Goal: Task Accomplishment & Management: Manage account settings

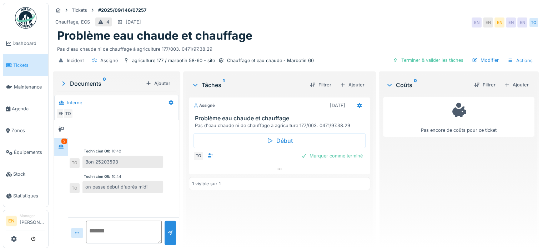
click at [396, 6] on div "Tickets #2025/09/146/07257" at bounding box center [296, 10] width 486 height 9
click at [231, 233] on div "Assigné 21/09/2025 Problème eau chaude et chauffage Pas d'eau chaude ni de chau…" at bounding box center [279, 168] width 181 height 148
click at [241, 227] on div "Assigné 21/09/2025 Problème eau chaude et chauffage Pas d'eau chaude ni de chau…" at bounding box center [279, 168] width 181 height 148
click at [299, 19] on div "Chauffage, ECS 4 21/09/2025 EN EN EN EN EN TO" at bounding box center [296, 22] width 486 height 13
click at [26, 24] on img at bounding box center [25, 17] width 21 height 21
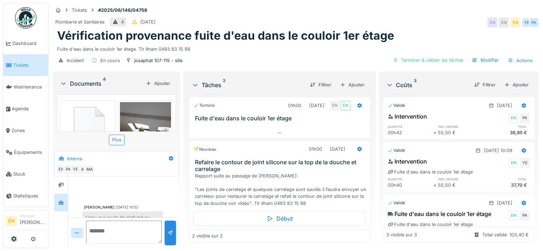
scroll to position [16, 0]
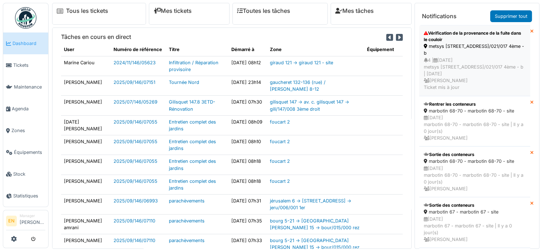
click at [453, 53] on div "metsys [STREET_ADDRESS]/021/017 4ème - b" at bounding box center [474, 50] width 102 height 14
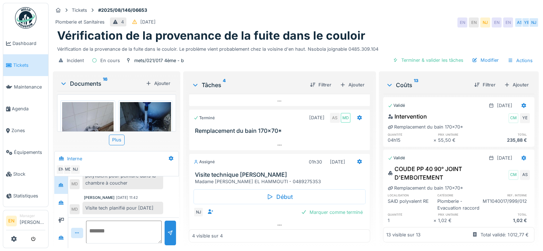
scroll to position [78, 0]
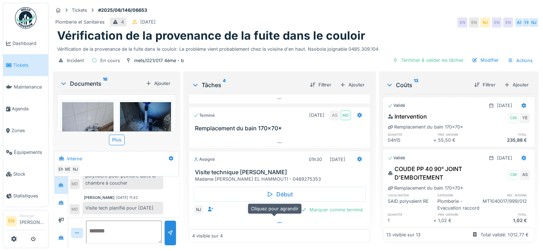
click at [276, 222] on icon at bounding box center [279, 222] width 6 height 5
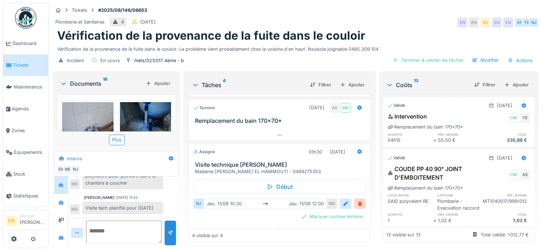
scroll to position [92, 0]
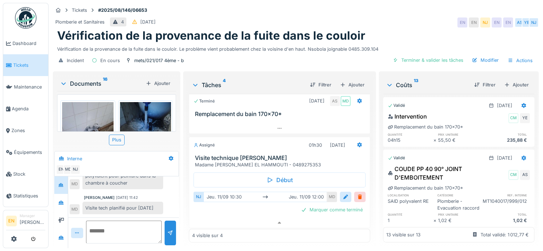
click at [24, 22] on img at bounding box center [25, 17] width 21 height 21
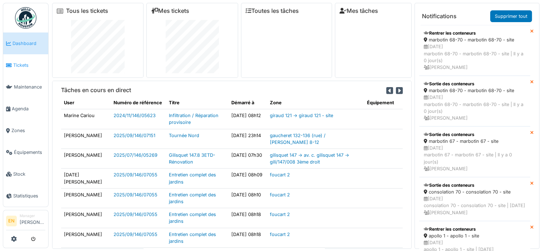
click at [25, 63] on span "Tickets" at bounding box center [29, 65] width 32 height 7
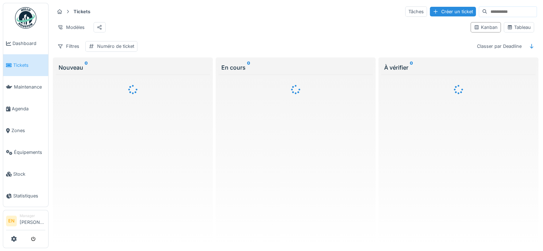
click at [19, 107] on span "Agenda" at bounding box center [29, 108] width 34 height 7
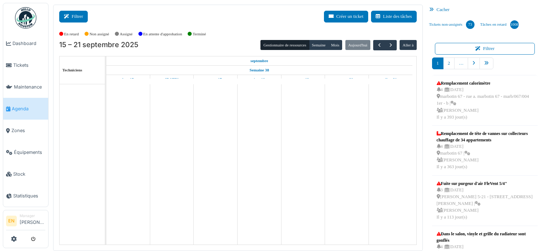
click at [78, 17] on button "Filtrer" at bounding box center [73, 17] width 29 height 12
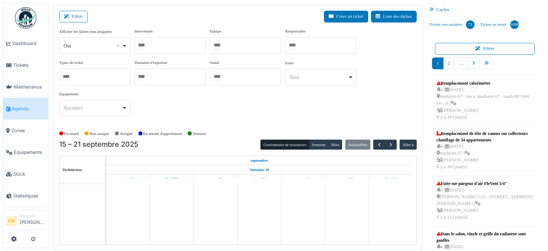
click at [125, 48] on div "Oui Remove item" at bounding box center [94, 46] width 65 height 10
select select "**"
click at [167, 43] on div at bounding box center [169, 45] width 71 height 17
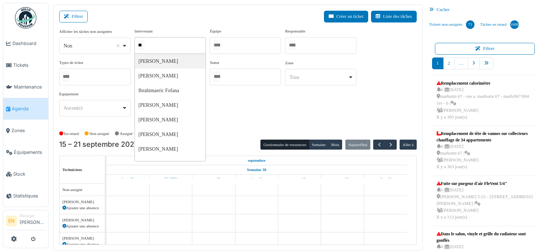
type input "***"
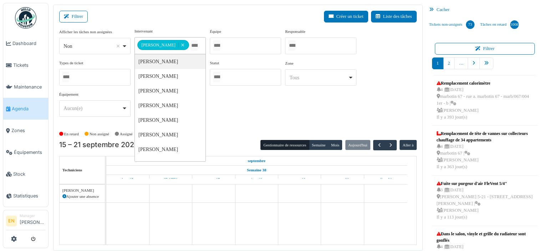
click at [266, 42] on div at bounding box center [245, 45] width 71 height 17
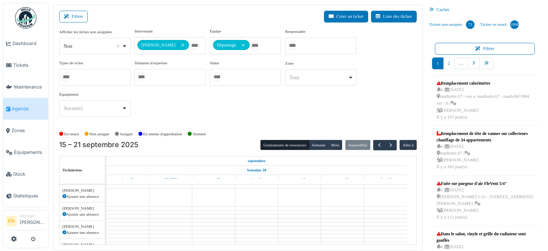
click at [334, 94] on div "**********" at bounding box center [237, 75] width 357 height 94
click at [304, 110] on div "**********" at bounding box center [237, 75] width 357 height 94
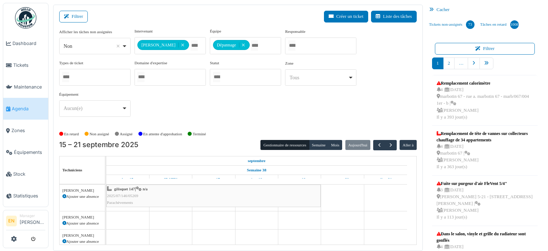
scroll to position [4, 0]
click at [316, 142] on button "Semaine" at bounding box center [319, 145] width 20 height 10
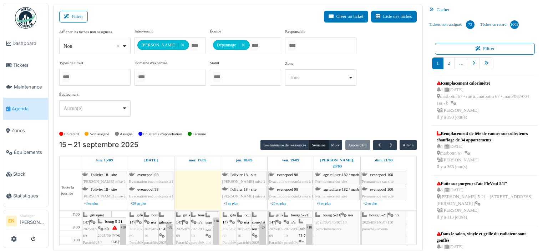
click at [230, 126] on div "**********" at bounding box center [237, 78] width 357 height 100
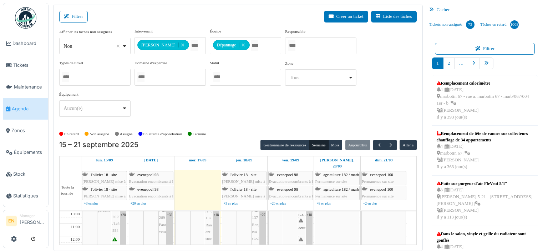
scroll to position [36, 0]
click at [315, 145] on button "Semaine" at bounding box center [319, 145] width 20 height 10
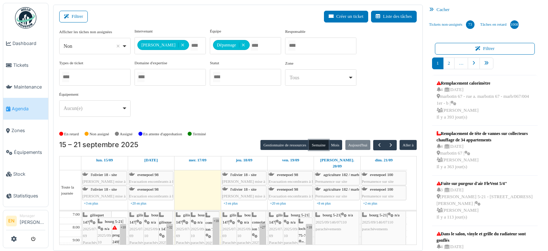
click at [315, 145] on button "Semaine" at bounding box center [319, 145] width 20 height 10
click at [227, 116] on div "**********" at bounding box center [237, 75] width 357 height 94
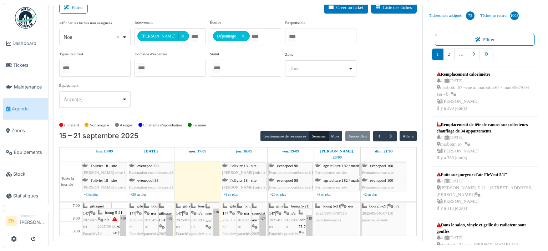
click at [232, 116] on div "**********" at bounding box center [237, 69] width 357 height 100
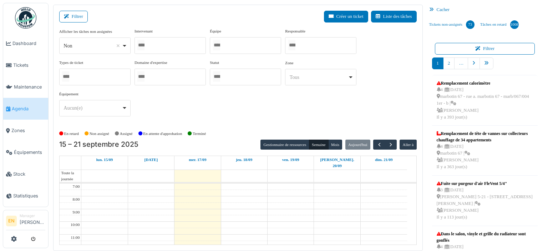
click at [161, 46] on div at bounding box center [169, 45] width 71 height 17
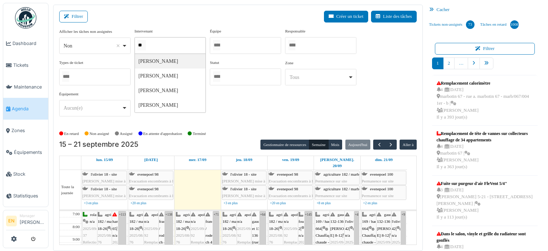
type input "*"
type input "***"
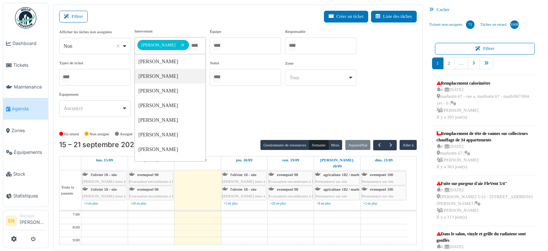
click at [248, 44] on div at bounding box center [245, 45] width 71 height 17
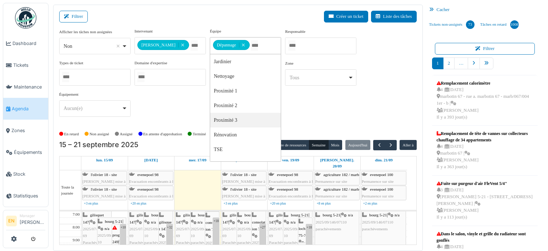
click at [126, 44] on div "Non Remove item" at bounding box center [94, 46] width 65 height 10
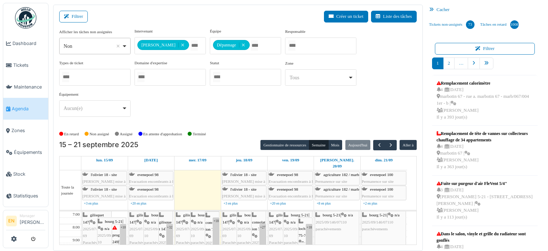
click at [127, 47] on div "*** Non Remove item" at bounding box center [94, 46] width 71 height 16
select select "***"
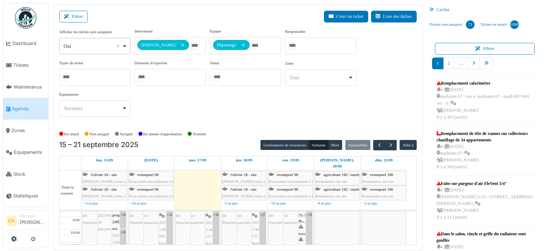
scroll to position [36, 0]
click at [300, 228] on span "courtens 124" at bounding box center [305, 233] width 12 height 11
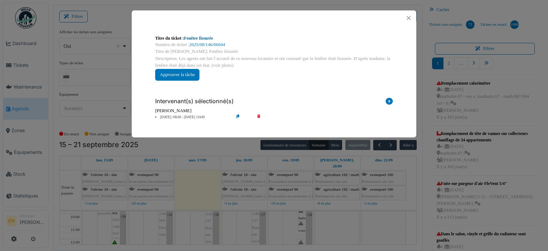
click at [207, 38] on link "Fenêtre fissurée" at bounding box center [198, 38] width 29 height 5
click at [407, 19] on button "Close" at bounding box center [409, 18] width 10 height 10
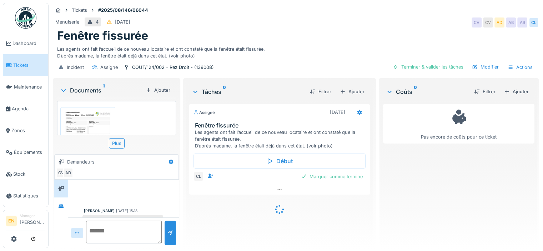
scroll to position [200, 0]
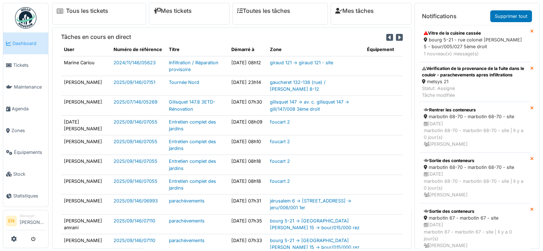
click at [469, 46] on div "bourg 5-21 - rue colonel bourg 5 - bour/005/027 5ème droit" at bounding box center [474, 43] width 102 height 14
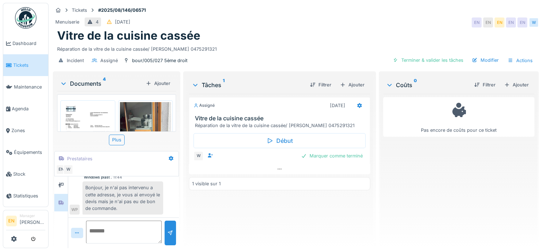
scroll to position [166, 0]
click at [120, 225] on textarea at bounding box center [124, 231] width 76 height 23
click at [124, 220] on textarea "**********" at bounding box center [123, 231] width 74 height 23
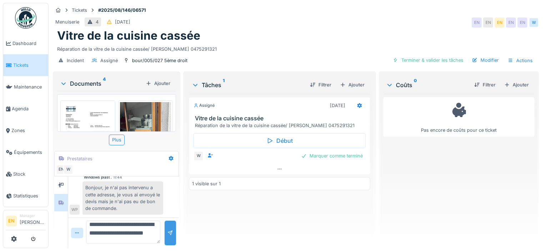
type textarea "**********"
click at [165, 227] on div at bounding box center [169, 232] width 11 height 25
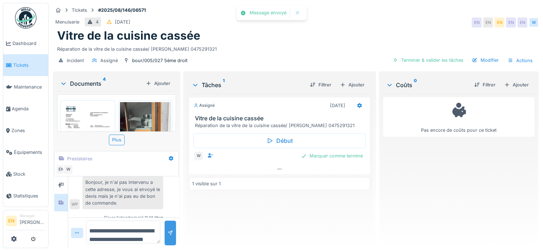
scroll to position [197, 0]
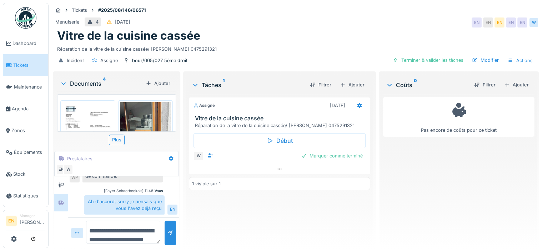
click at [261, 201] on div "Assigné 21/08/2025 Vitre de la cuisine cassée Réparation de la vitre de la cuis…" at bounding box center [279, 168] width 181 height 148
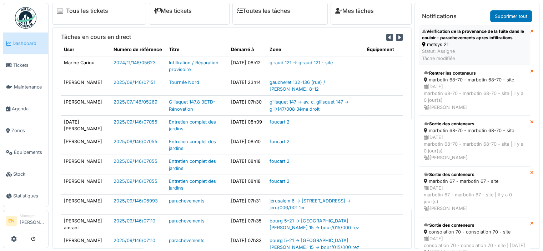
click at [447, 36] on div "Vérification de la provenance de la fuite dans le couloir - parachevements apre…" at bounding box center [474, 34] width 105 height 13
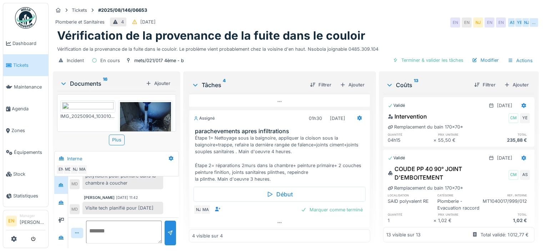
scroll to position [5, 0]
click at [400, 21] on div "Plomberie et Sanitaires 4 [DATE] EN EN [GEOGRAPHIC_DATA] EN EN AS YE [GEOGRAPHI…" at bounding box center [296, 22] width 486 height 13
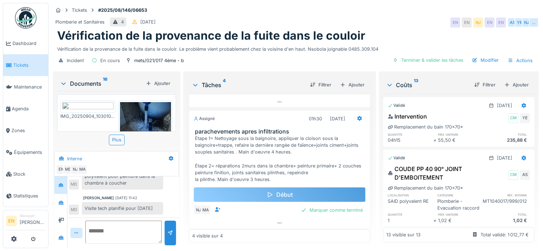
scroll to position [119, 0]
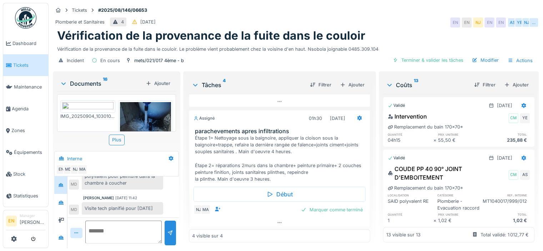
click at [32, 22] on img at bounding box center [25, 17] width 21 height 21
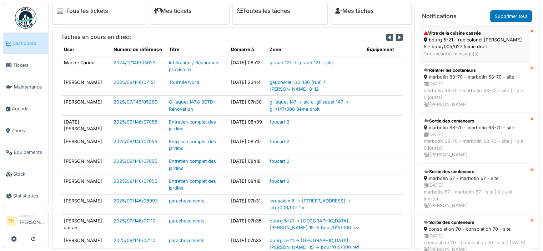
click at [457, 42] on div "bourg 5-21 - rue colonel bourg 5 - bour/005/027 5ème droit" at bounding box center [474, 43] width 102 height 14
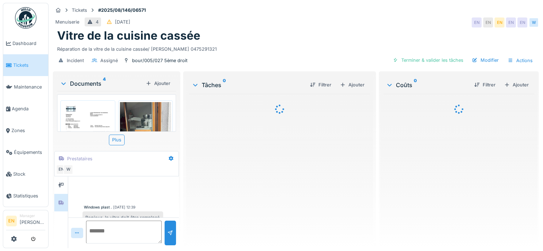
scroll to position [229, 0]
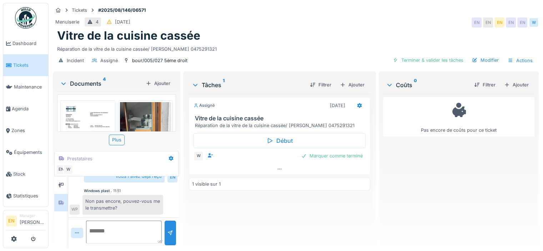
click at [127, 229] on textarea at bounding box center [124, 231] width 76 height 23
type textarea "*"
click at [289, 30] on div "Vitre de la cuisine cassée" at bounding box center [295, 36] width 477 height 14
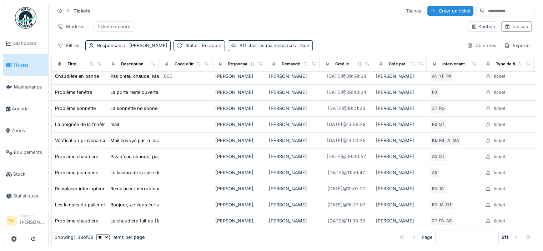
scroll to position [250, 0]
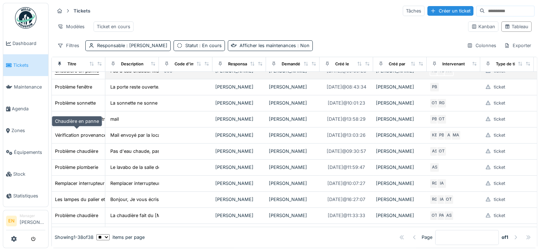
click at [77, 74] on div "Chaudière en panne" at bounding box center [77, 70] width 44 height 7
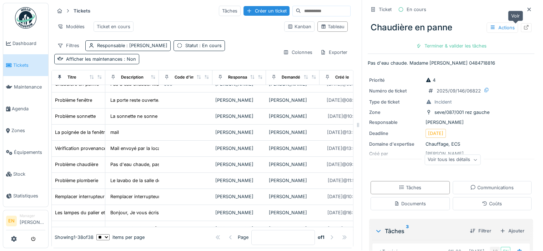
click at [523, 25] on icon at bounding box center [526, 27] width 6 height 5
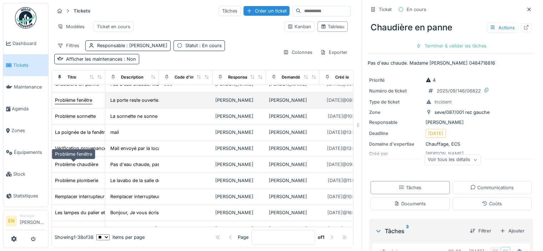
click at [81, 103] on div "Problème fenêtre" at bounding box center [73, 100] width 37 height 7
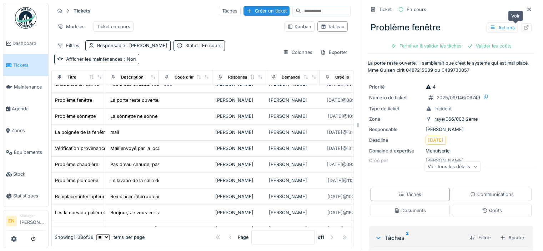
click at [523, 25] on icon at bounding box center [526, 27] width 6 height 5
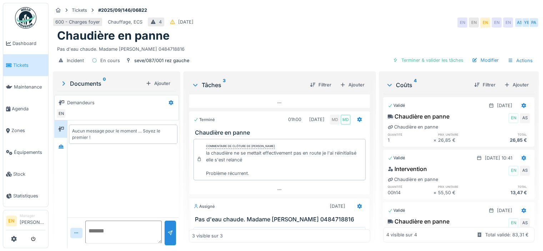
scroll to position [70, 0]
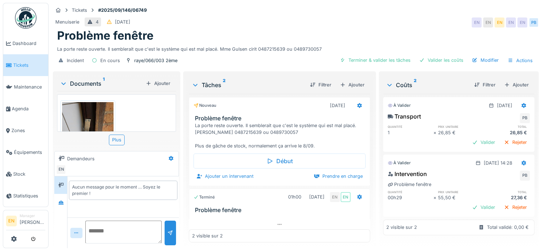
scroll to position [5, 0]
click at [277, 224] on icon at bounding box center [279, 224] width 4 height 1
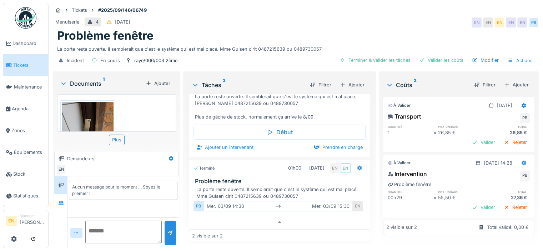
scroll to position [0, 0]
click at [61, 201] on icon at bounding box center [61, 202] width 5 height 4
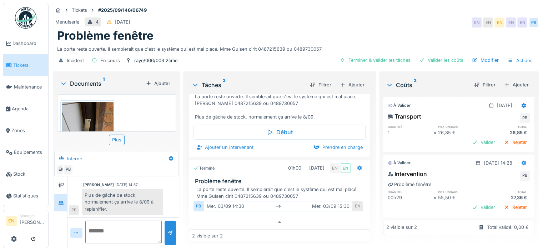
scroll to position [5, 0]
click at [327, 29] on div "Problème fenêtre" at bounding box center [295, 36] width 477 height 14
drag, startPoint x: 268, startPoint y: 191, endPoint x: 298, endPoint y: 187, distance: 31.0
click at [298, 187] on div "La porte reste ouverte. Il semblerait que c'est le système qui est mal placé. M…" at bounding box center [280, 193] width 169 height 14
click at [334, 29] on div "Problème fenêtre" at bounding box center [295, 36] width 477 height 14
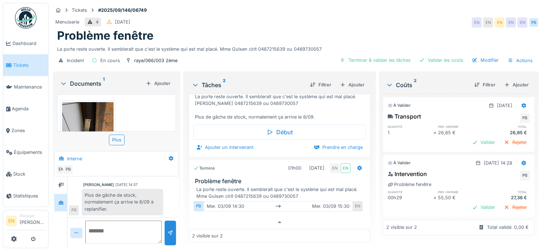
scroll to position [0, 0]
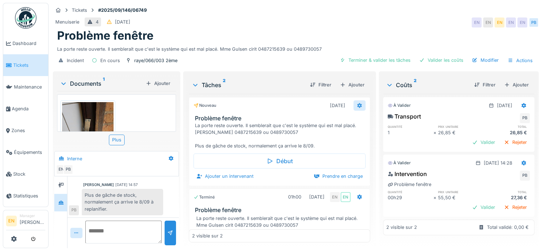
click at [357, 103] on icon at bounding box center [359, 105] width 5 height 5
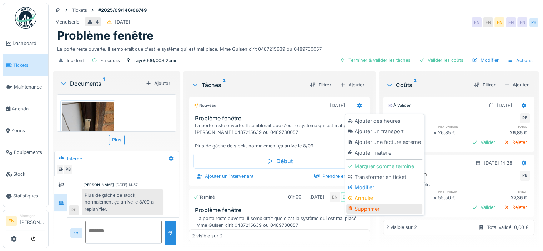
click at [360, 204] on div "Supprimer" at bounding box center [384, 208] width 76 height 11
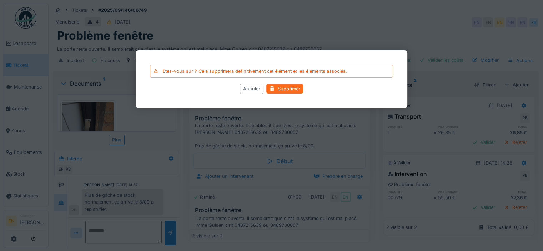
click at [286, 91] on div "Supprimer" at bounding box center [284, 89] width 37 height 10
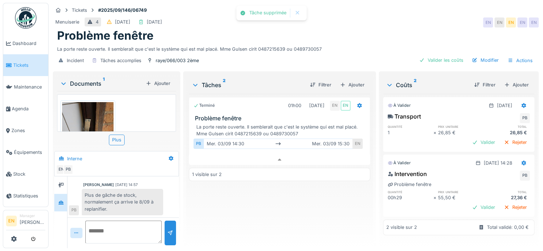
click at [299, 198] on div "Terminé 01h00 03/09/2025 EN EN Problème fenêtre La porte reste ouverte. Il semb…" at bounding box center [279, 168] width 181 height 148
click at [125, 229] on textarea at bounding box center [123, 231] width 76 height 23
type textarea "**********"
click at [168, 229] on div at bounding box center [170, 232] width 6 height 7
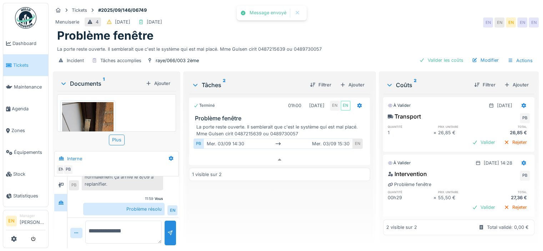
click at [257, 204] on div "Terminé 01h00 03/09/2025 EN EN Problème fenêtre La porte reste ouverte. Il semb…" at bounding box center [279, 168] width 181 height 148
click at [449, 55] on div "Valider les coûts" at bounding box center [441, 60] width 50 height 10
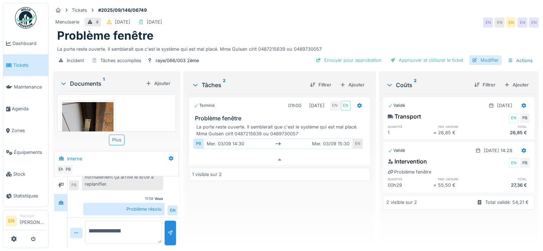
click at [474, 55] on div "Modifier" at bounding box center [485, 60] width 32 height 10
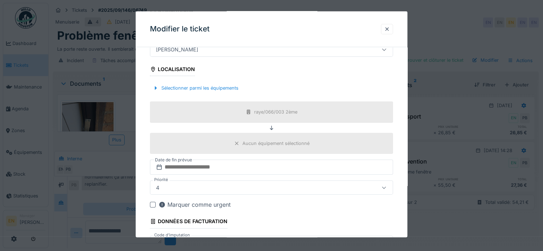
scroll to position [240, 0]
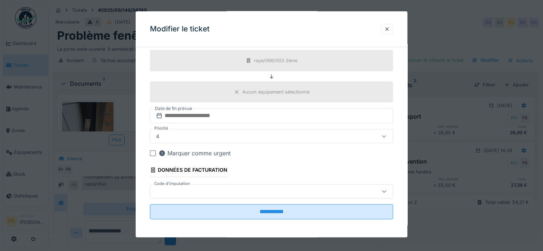
click at [391, 187] on div at bounding box center [383, 191] width 17 height 14
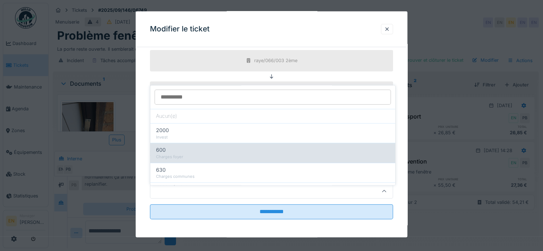
click at [199, 146] on div "600" at bounding box center [272, 150] width 233 height 8
type input "***"
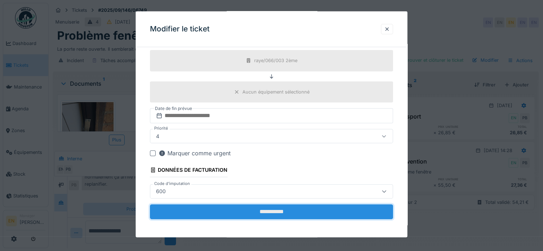
click at [278, 211] on input "**********" at bounding box center [271, 211] width 243 height 15
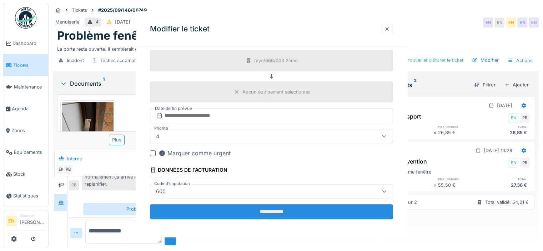
scroll to position [0, 0]
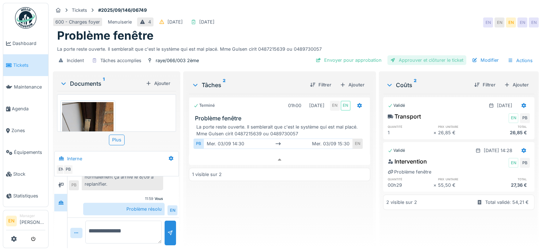
click at [438, 55] on div "Approuver et clôturer le ticket" at bounding box center [426, 60] width 79 height 10
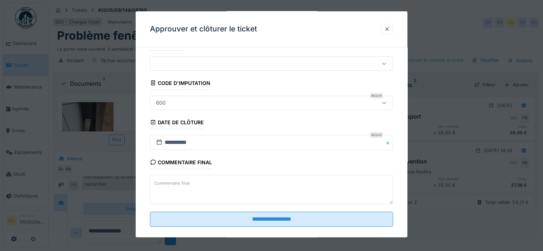
scroll to position [129, 0]
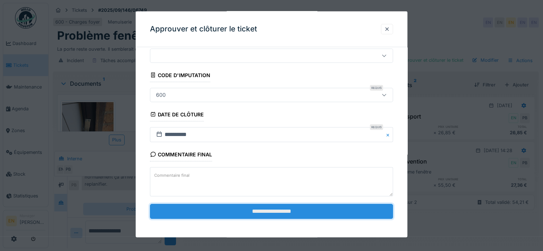
click at [281, 209] on input "**********" at bounding box center [271, 211] width 243 height 15
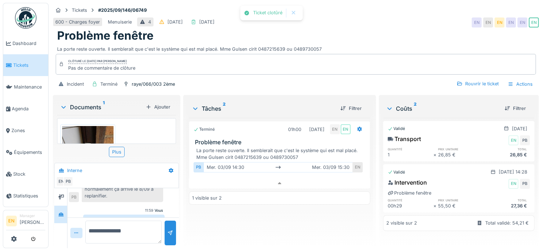
scroll to position [61, 0]
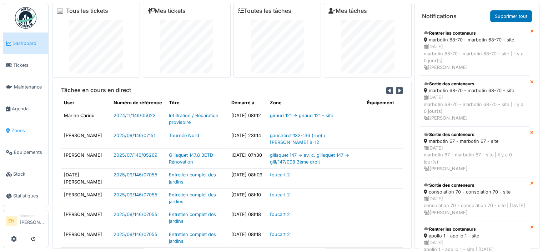
click at [13, 128] on span "Zones" at bounding box center [28, 130] width 34 height 7
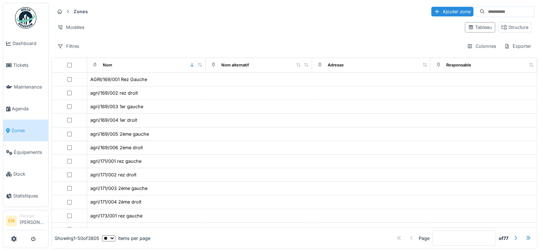
click at [484, 12] on input at bounding box center [508, 12] width 49 height 10
click at [485, 11] on input at bounding box center [508, 12] width 49 height 10
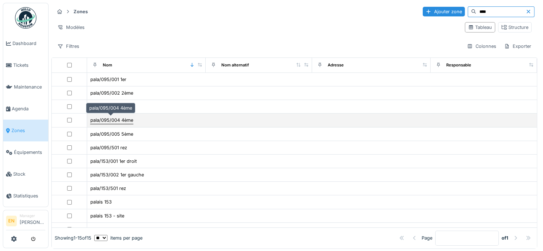
type input "****"
click at [113, 120] on div "pala/095/004 4ème" at bounding box center [111, 120] width 43 height 7
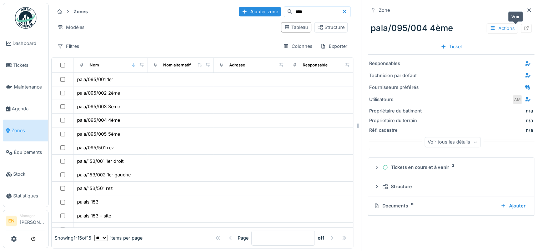
click at [524, 27] on icon at bounding box center [526, 28] width 5 height 5
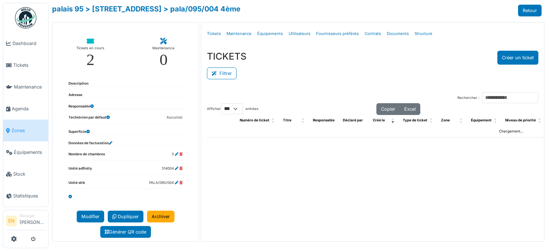
select select "***"
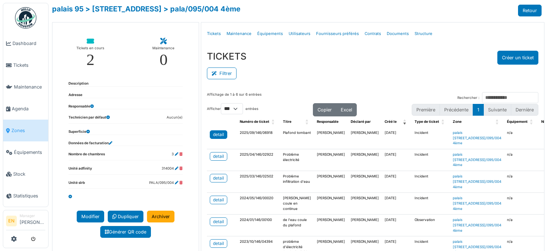
click at [218, 135] on div "detail" at bounding box center [218, 134] width 11 height 6
click at [217, 178] on div "detail" at bounding box center [218, 178] width 11 height 6
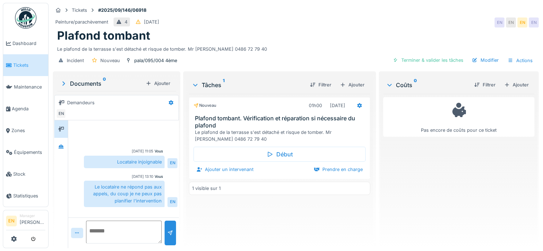
click at [289, 36] on div "Plafond tombant" at bounding box center [295, 36] width 477 height 14
click at [372, 22] on div "Peinture/parachèvement 4 [DATE] EN EN EN EN" at bounding box center [296, 22] width 486 height 13
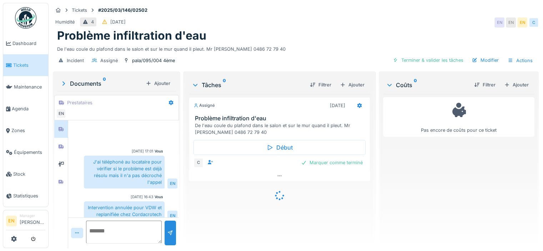
scroll to position [5, 0]
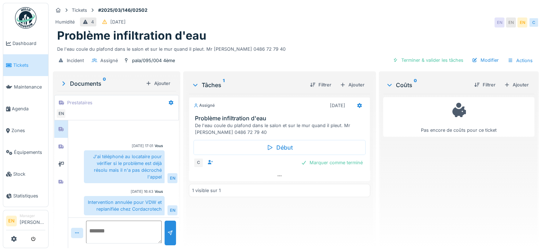
click at [302, 40] on div "Problème infiltration d'eau" at bounding box center [295, 36] width 477 height 14
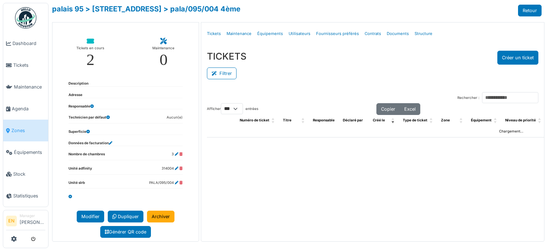
select select "***"
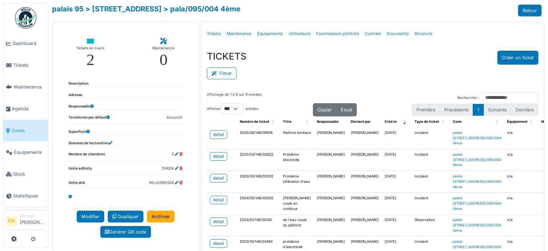
click at [351, 81] on div "TICKETS Créer un ticket Filtrer Responsable **** Tous Remove item Tous Ahmed Be…" at bounding box center [372, 65] width 343 height 41
click at [214, 181] on div "detail" at bounding box center [218, 178] width 11 height 6
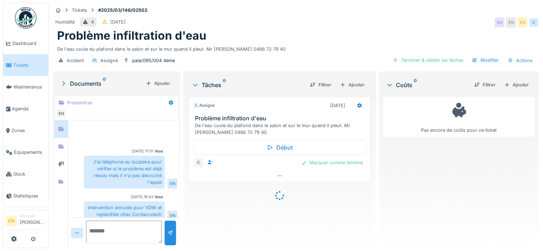
scroll to position [5, 0]
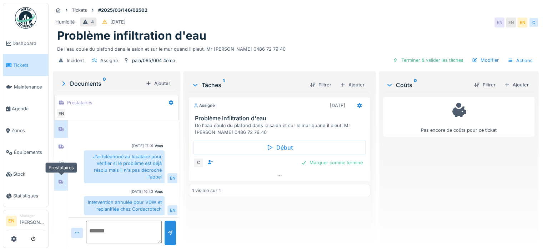
click at [61, 179] on icon at bounding box center [61, 181] width 5 height 4
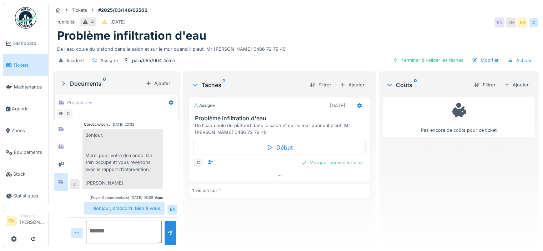
click at [120, 227] on textarea at bounding box center [124, 231] width 76 height 23
click at [129, 232] on textarea at bounding box center [124, 231] width 76 height 23
click at [113, 230] on textarea "**********" at bounding box center [123, 231] width 75 height 23
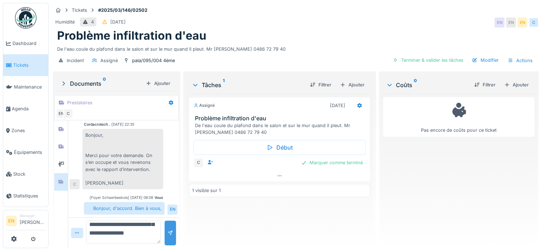
type textarea "**********"
click at [168, 234] on div at bounding box center [170, 232] width 6 height 7
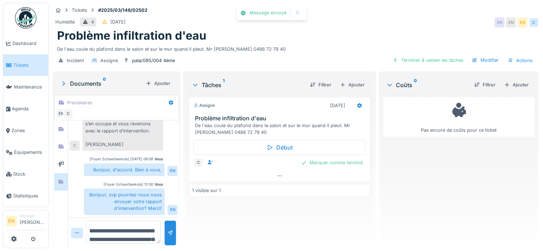
click at [275, 223] on div "Assigné [DATE] Problème infiltration d'eau De l'eau coule du plafond dans le sa…" at bounding box center [279, 168] width 181 height 148
